Goal: Task Accomplishment & Management: Manage account settings

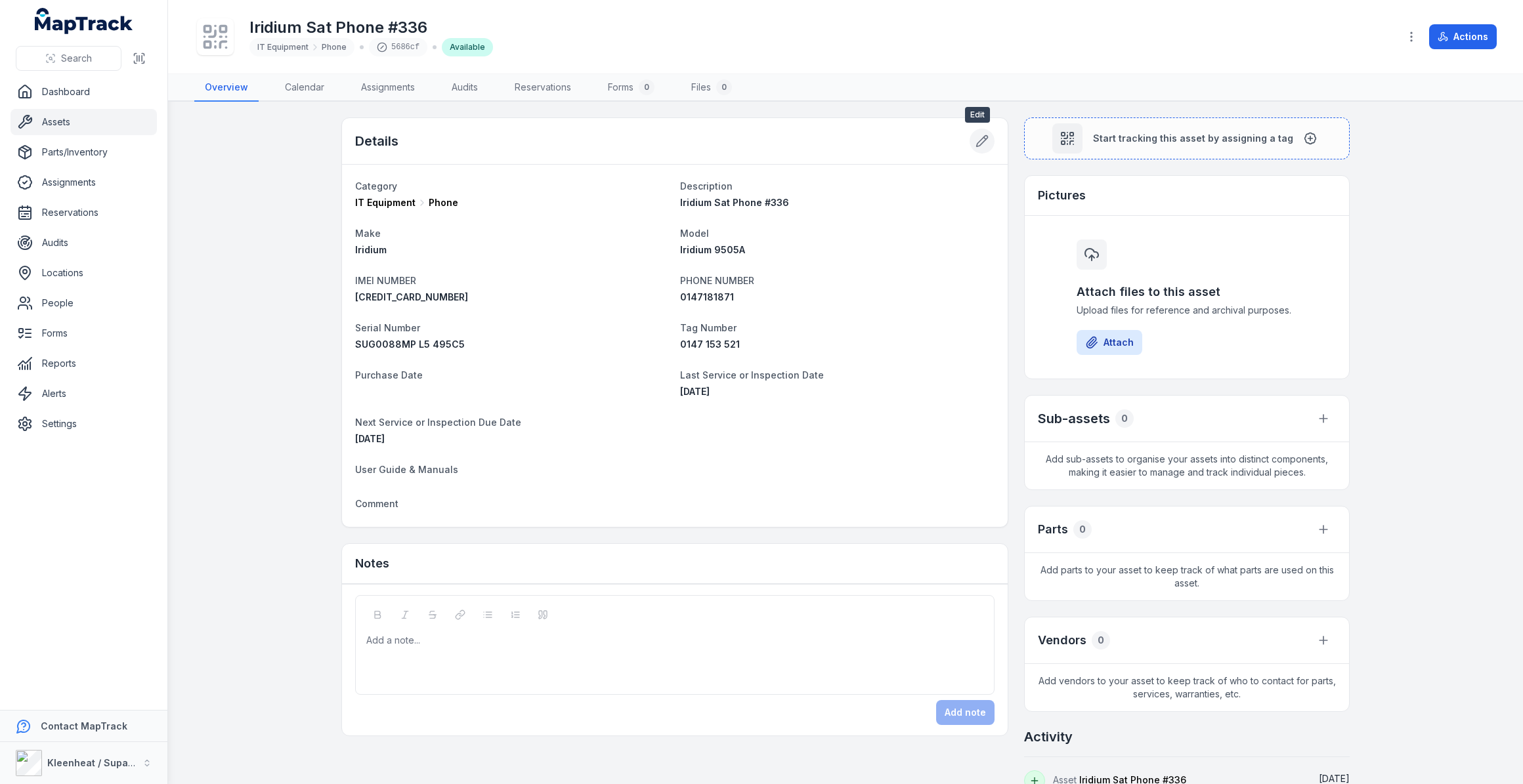
click at [983, 139] on icon at bounding box center [982, 140] width 13 height 13
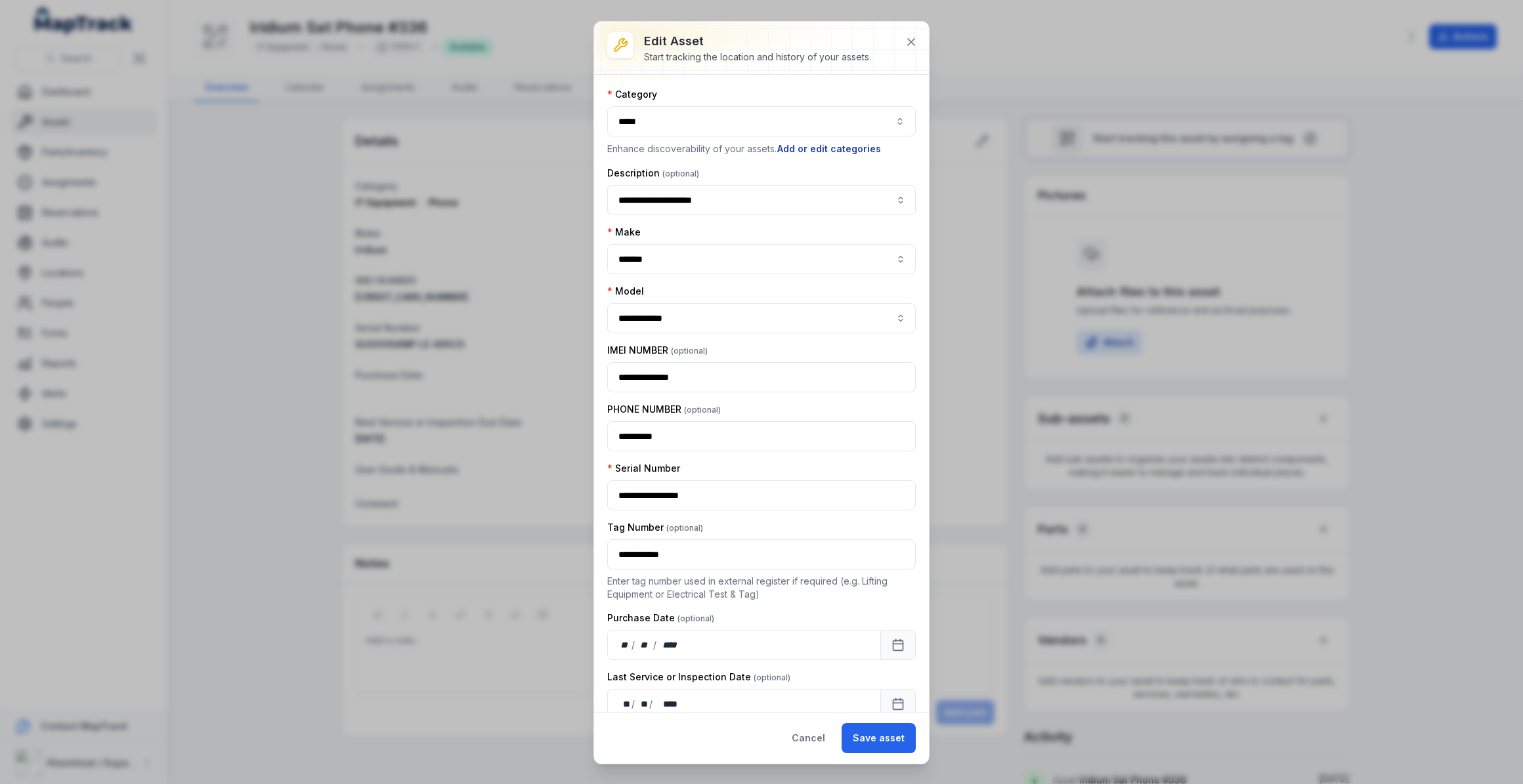
click at [821, 150] on button "Add or edit categories" at bounding box center [829, 149] width 105 height 15
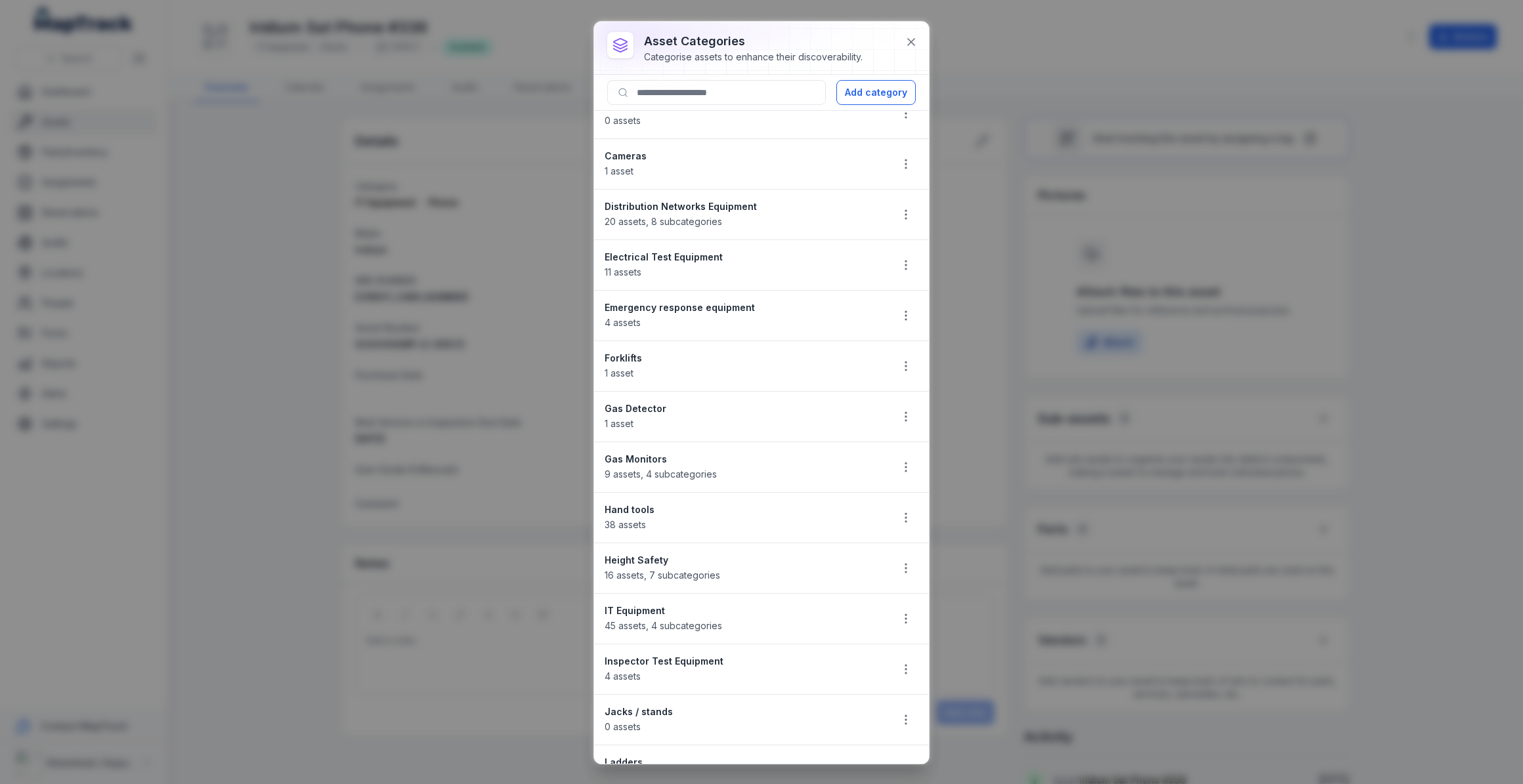
scroll to position [179, 0]
click at [900, 611] on icon "button" at bounding box center [906, 613] width 13 height 13
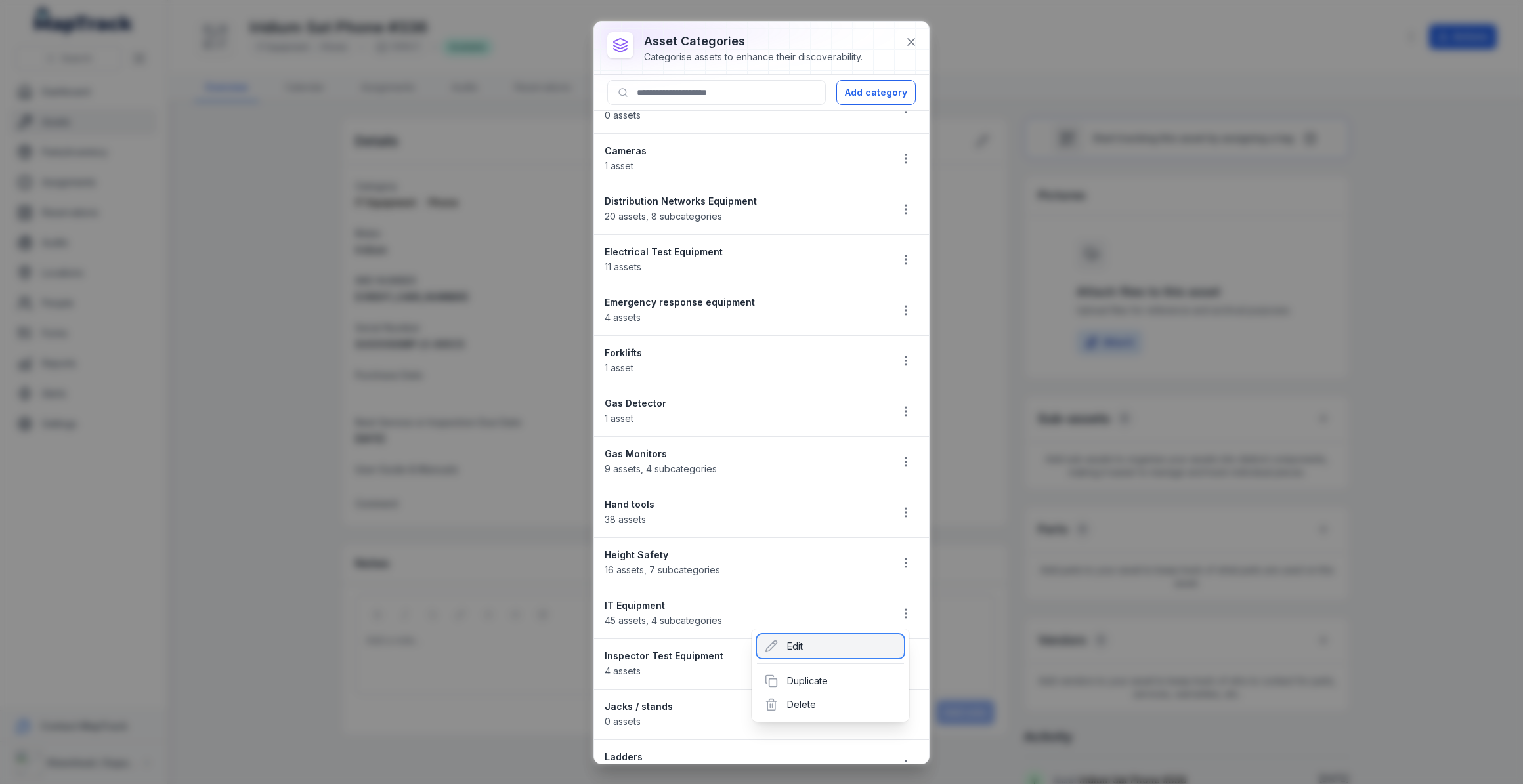
click at [794, 645] on div "Edit" at bounding box center [830, 646] width 147 height 24
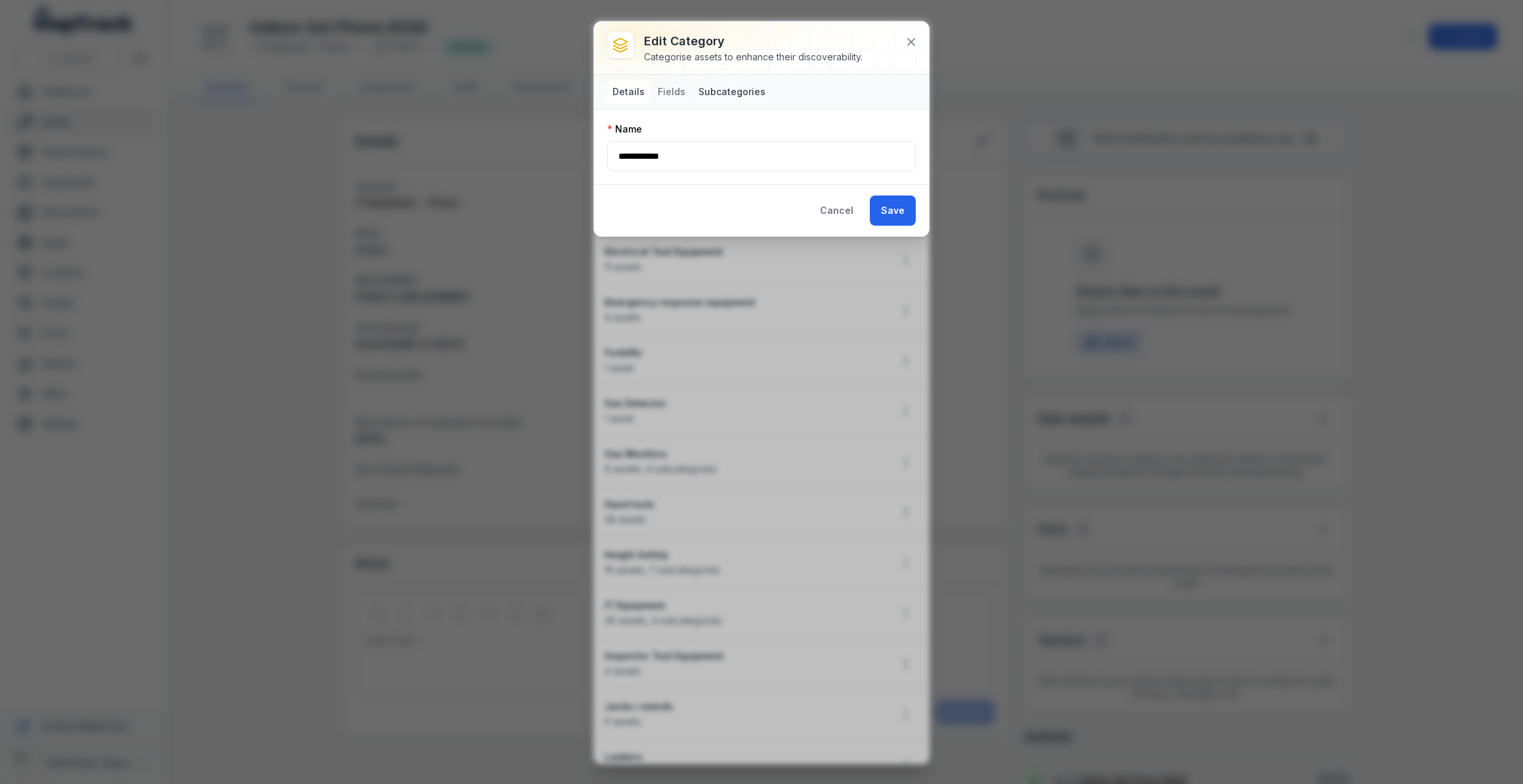
click at [729, 91] on button "Subcategories" at bounding box center [732, 92] width 78 height 24
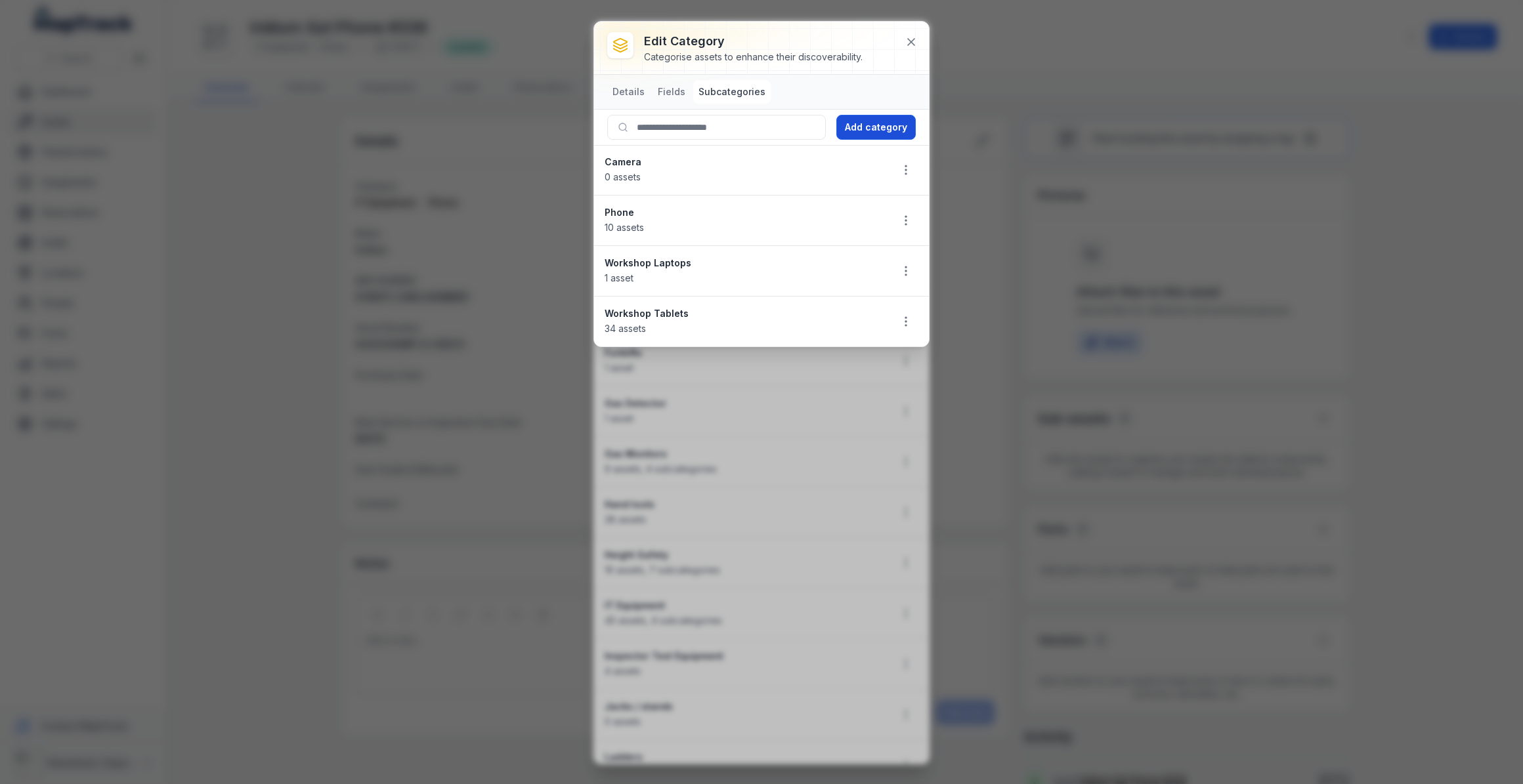
click at [880, 131] on button "Add category" at bounding box center [876, 127] width 80 height 25
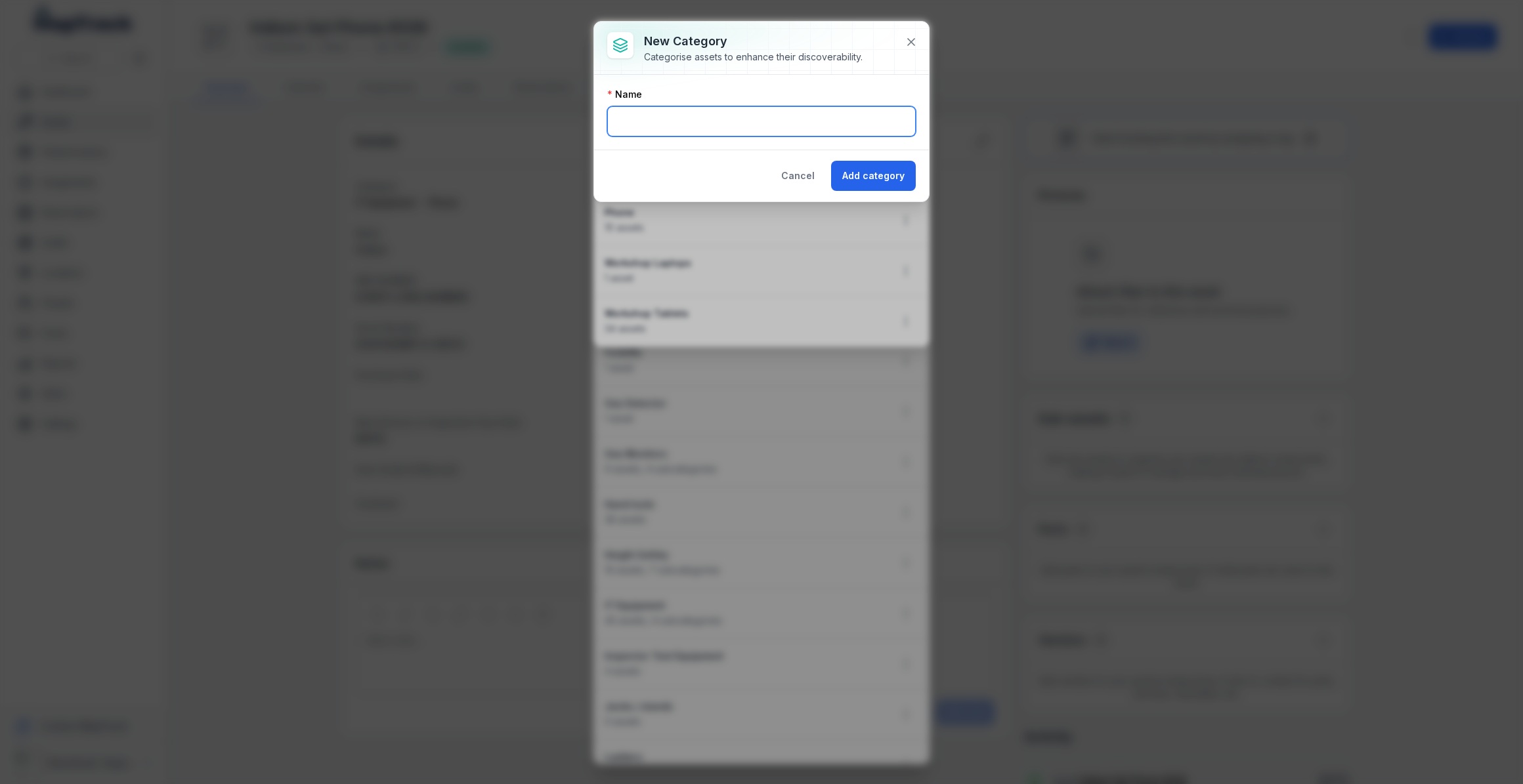
click at [790, 120] on input "text" at bounding box center [761, 121] width 309 height 30
type input "*"
type input "*********"
click at [855, 174] on button "Add category" at bounding box center [873, 175] width 85 height 30
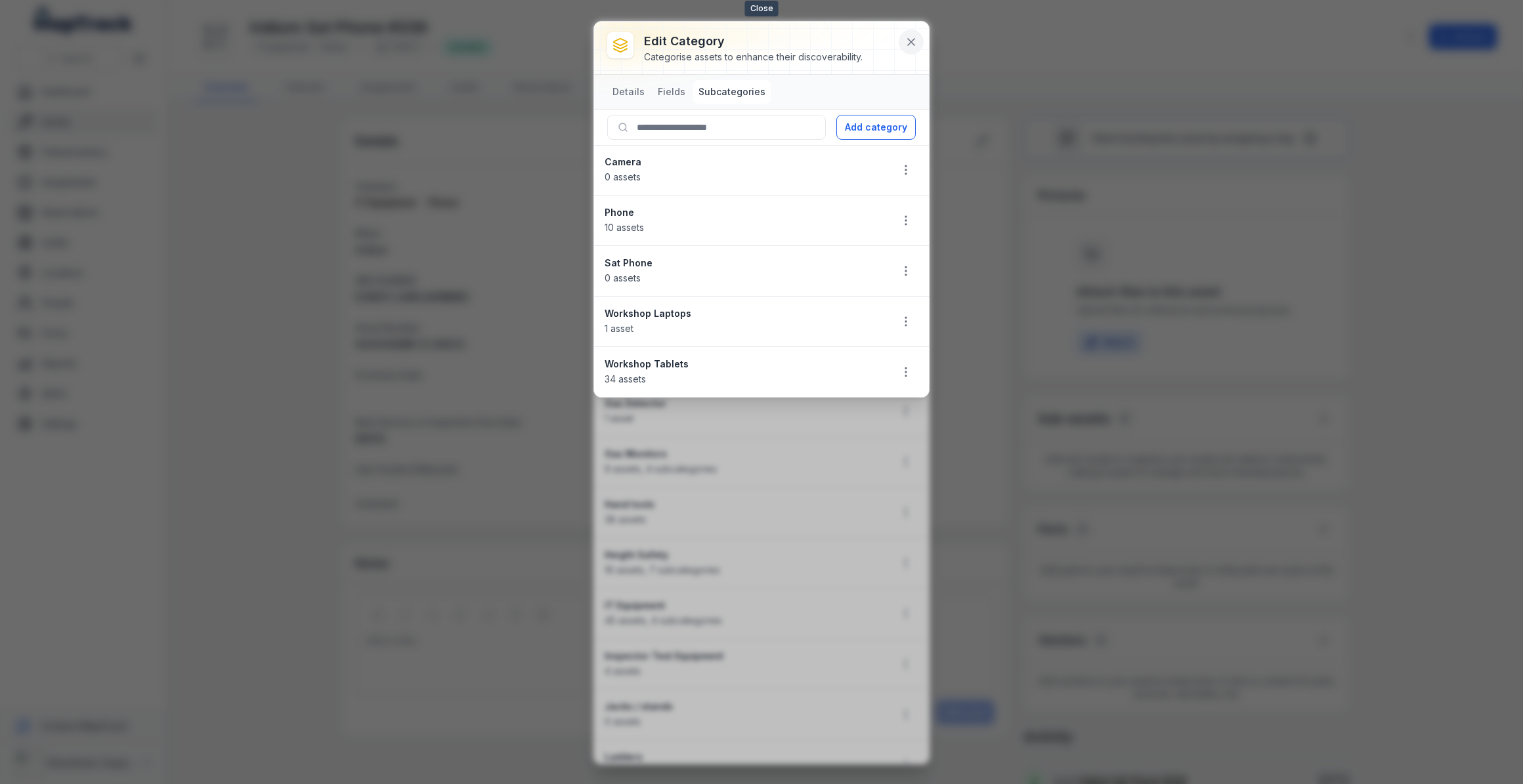
click at [910, 41] on icon at bounding box center [911, 41] width 13 height 13
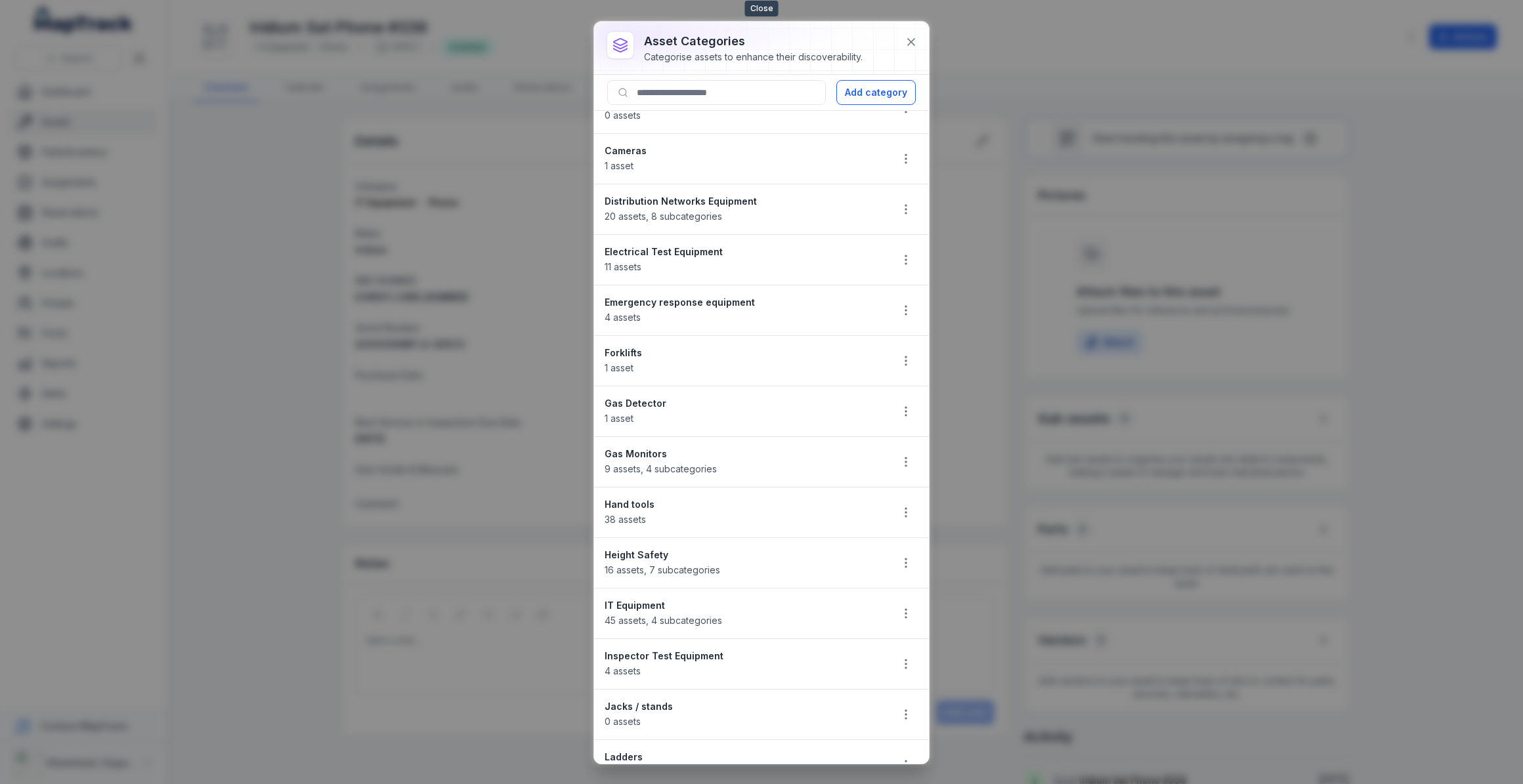
click at [910, 41] on icon at bounding box center [911, 41] width 13 height 13
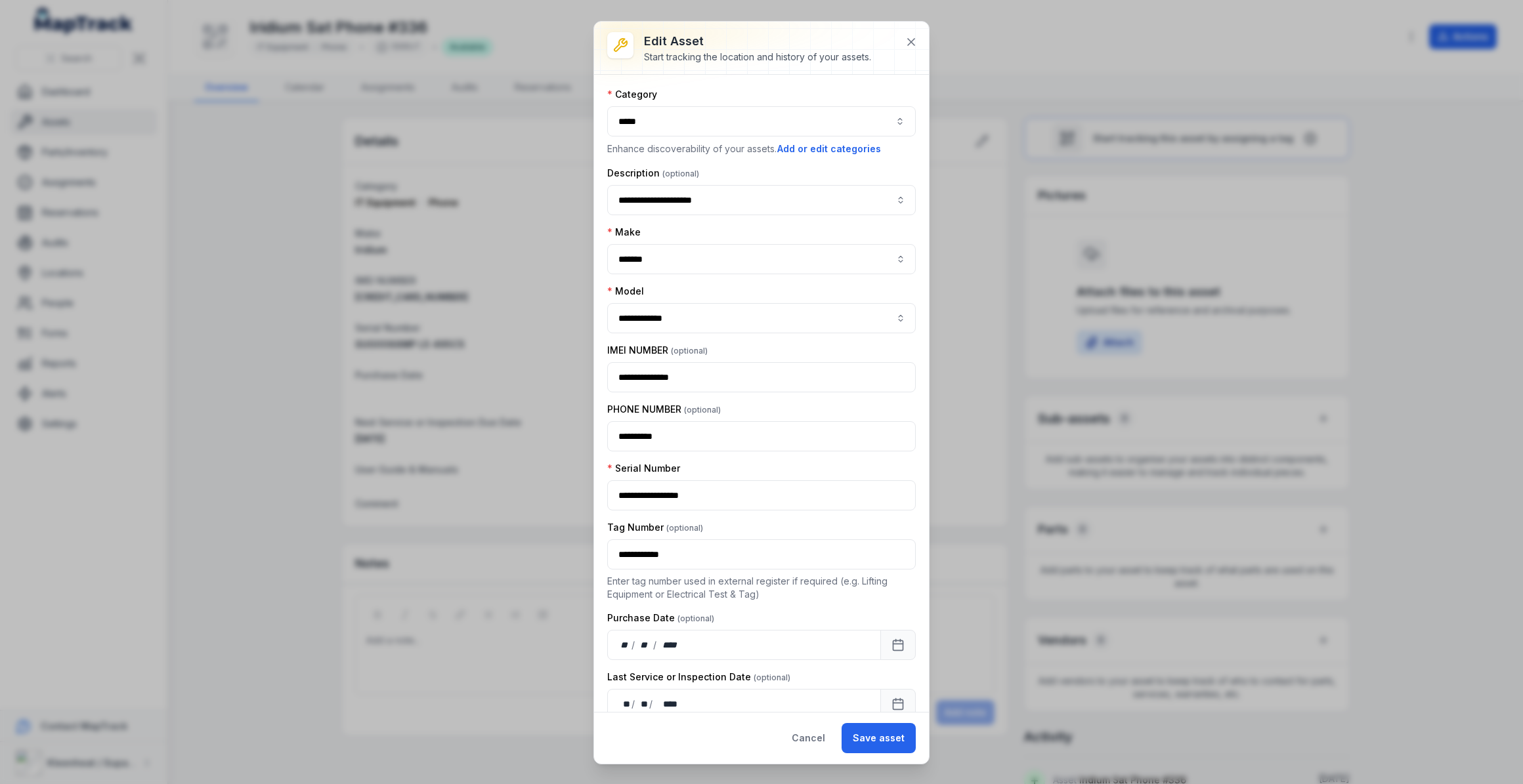
click at [827, 129] on button "*****" at bounding box center [761, 121] width 309 height 30
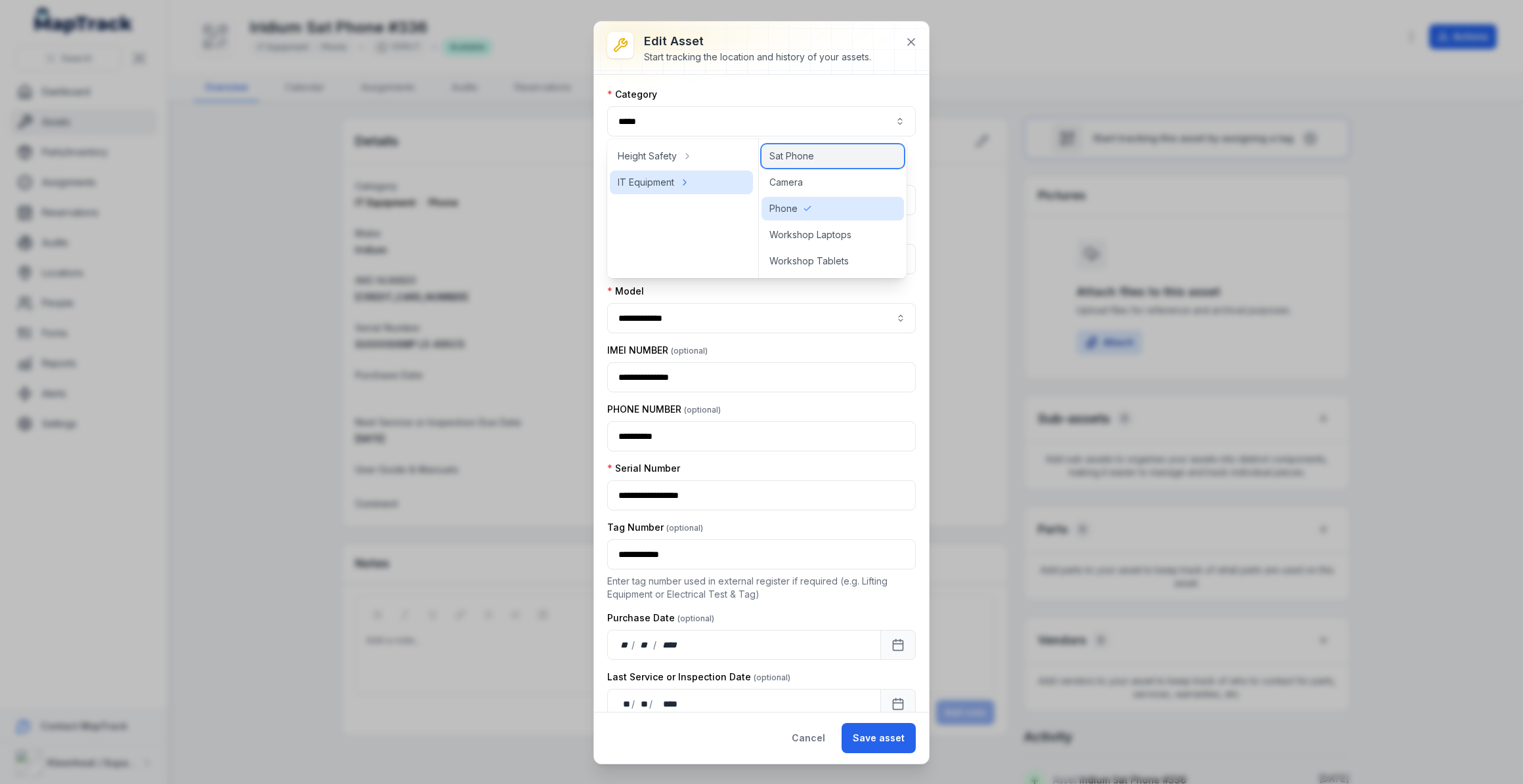
click at [791, 156] on span "Sat Phone" at bounding box center [792, 156] width 44 height 13
type input "*********"
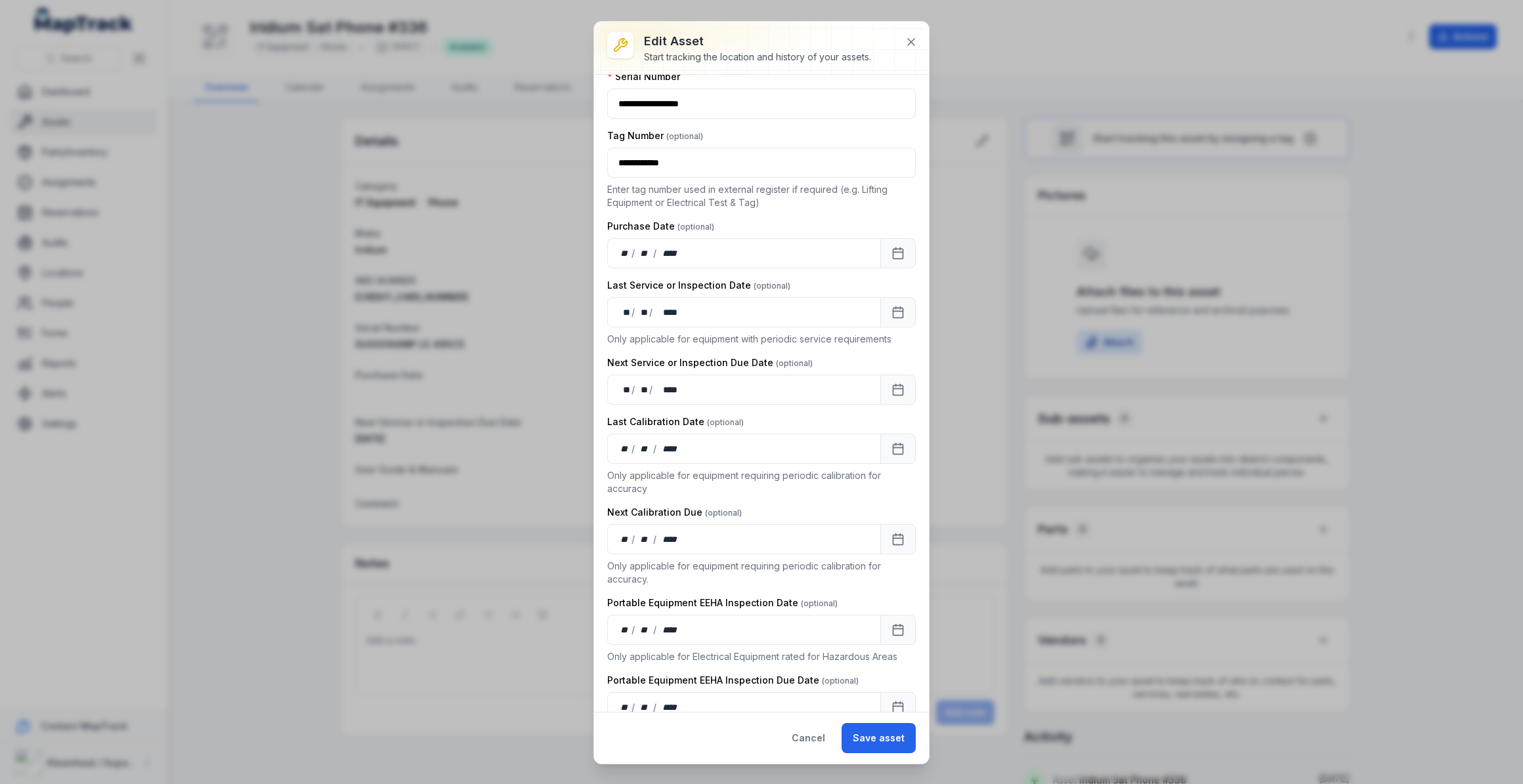
scroll to position [224, 0]
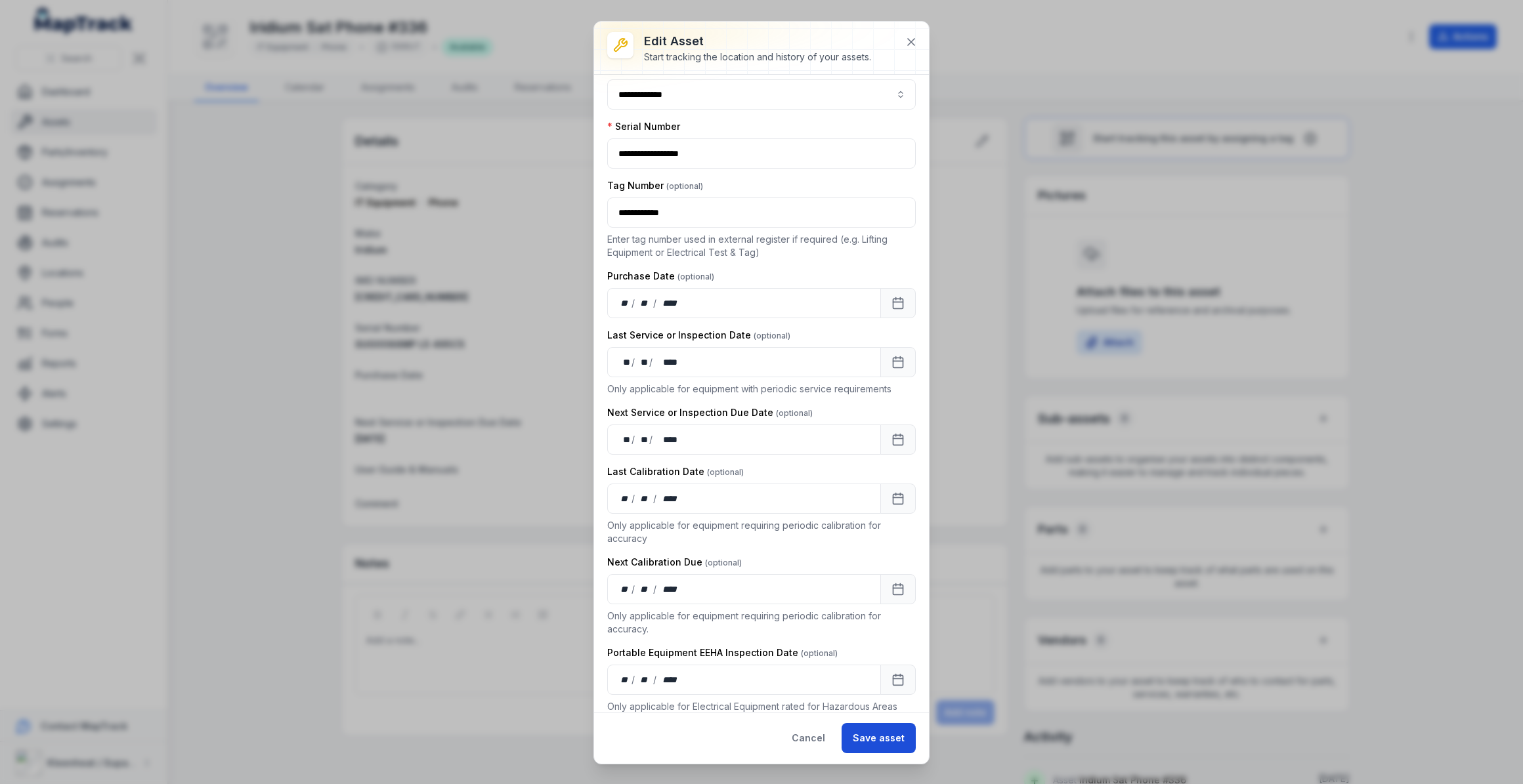
click at [884, 740] on button "Save asset" at bounding box center [878, 738] width 74 height 30
